Goal: Navigation & Orientation: Go to known website

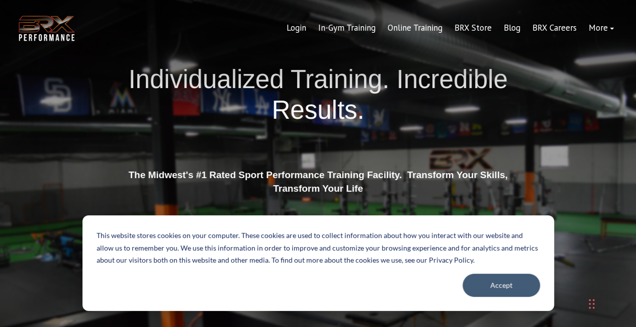
click at [286, 52] on div "BRX Transparent Logo-2 Login In-Gym Training Online Training BRX Store Blog BRX…" at bounding box center [318, 28] width 636 height 56
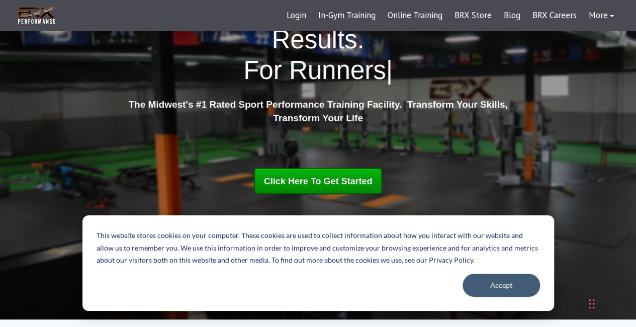
scroll to position [71, 0]
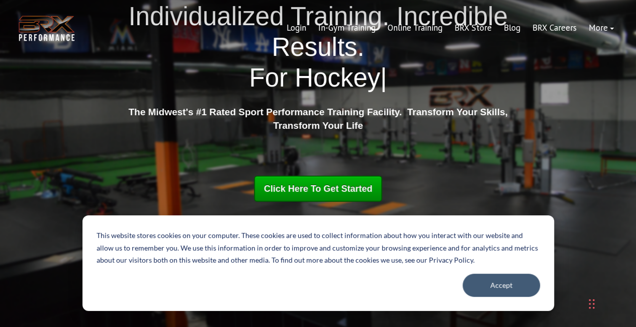
scroll to position [0, 0]
